Goal: Task Accomplishment & Management: Use online tool/utility

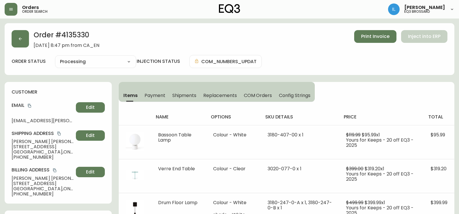
select select "PROCESSING"
click at [7, 6] on button "button" at bounding box center [11, 9] width 13 height 13
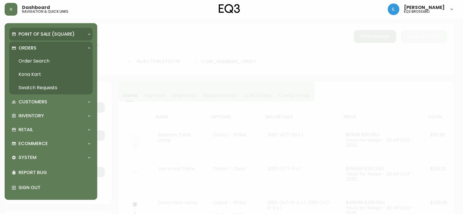
click at [50, 39] on div "Point of Sale (Square)" at bounding box center [50, 34] width 83 height 13
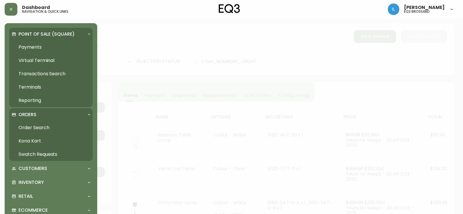
click at [52, 32] on p "Point of Sale (Square)" at bounding box center [47, 34] width 56 height 6
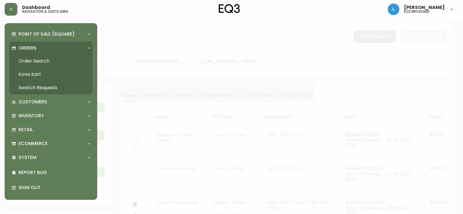
click at [54, 50] on div "Orders" at bounding box center [48, 48] width 73 height 6
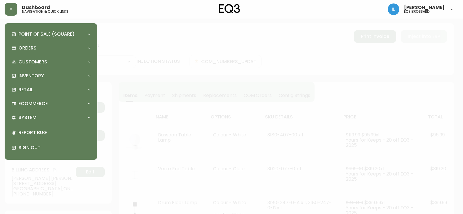
click at [52, 69] on div "Point of Sale (Square) Payments Virtual Terminal Transactions Search Terminals …" at bounding box center [50, 91] width 83 height 127
click at [47, 73] on div "Inventory" at bounding box center [48, 76] width 73 height 6
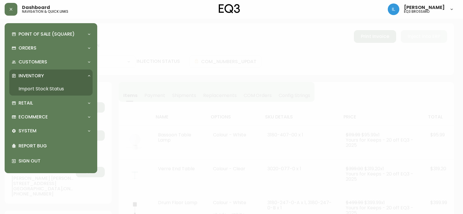
click at [43, 89] on link "Import Stock Status" at bounding box center [50, 88] width 83 height 13
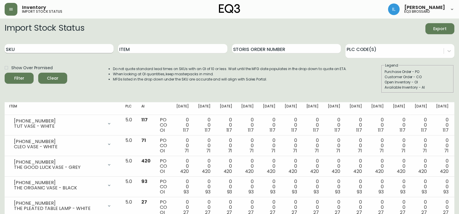
click at [69, 48] on input "SKU" at bounding box center [59, 48] width 109 height 9
paste input "[PHONE_NUMBER]"
type input "[PHONE_NUMBER]"
click at [5, 73] on button "Filter" at bounding box center [19, 78] width 29 height 11
